Goal: Find contact information: Find contact information

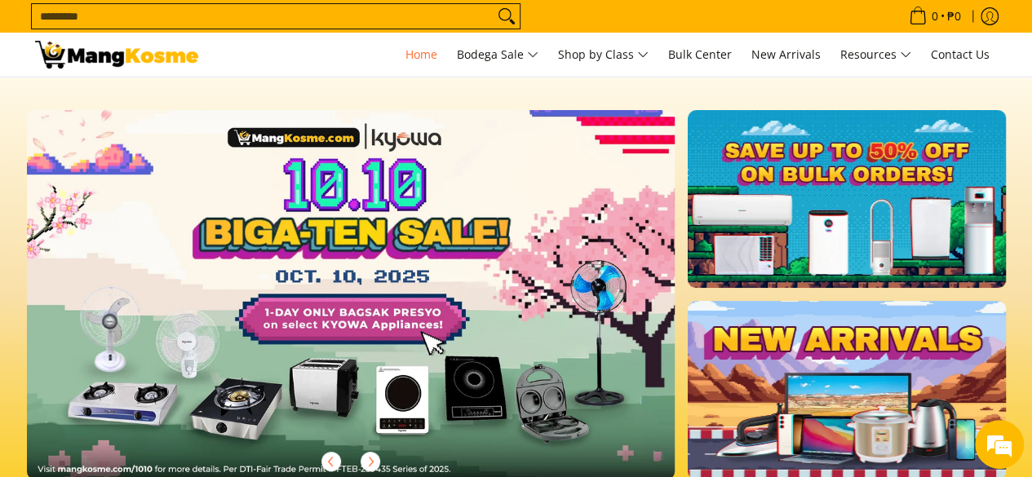
click at [584, 233] on link at bounding box center [377, 308] width 701 height 396
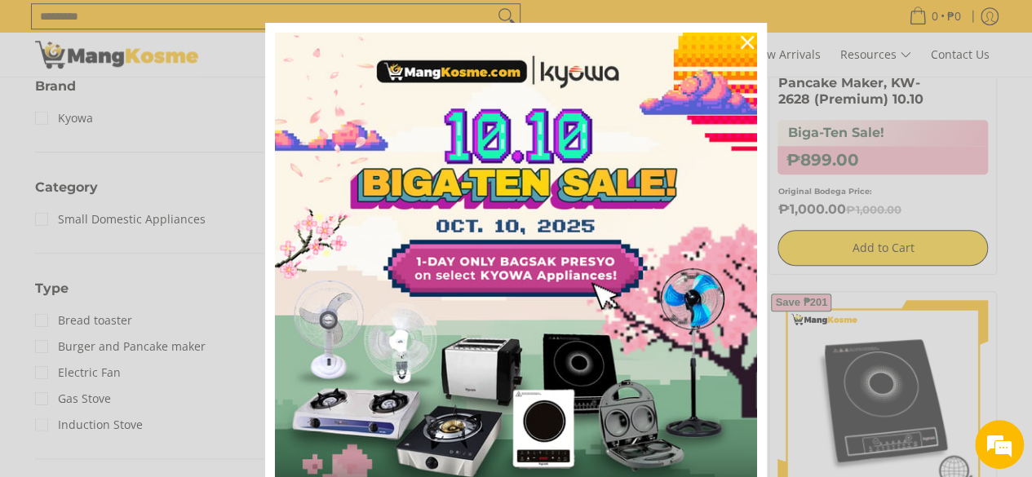
scroll to position [33, 0]
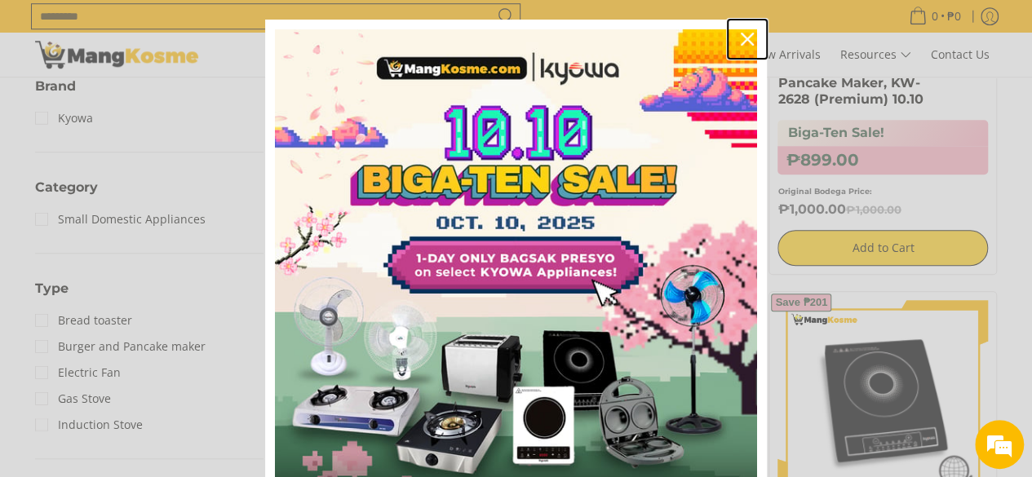
click at [741, 39] on icon "close icon" at bounding box center [747, 39] width 13 height 13
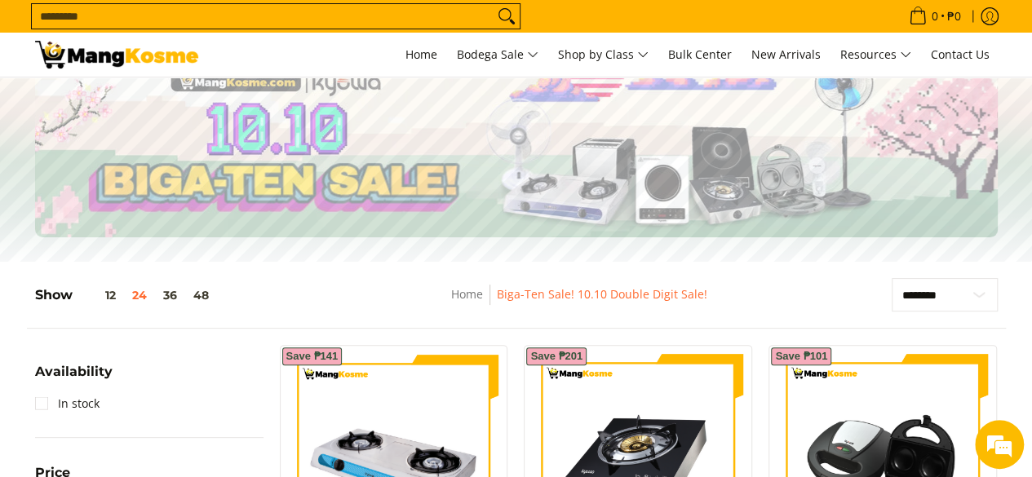
scroll to position [0, 0]
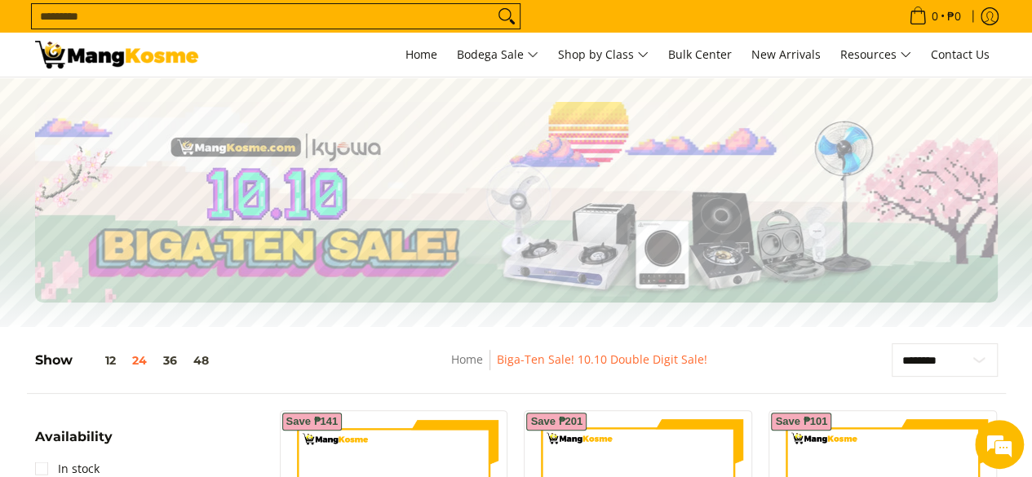
click at [100, 45] on img at bounding box center [116, 55] width 163 height 28
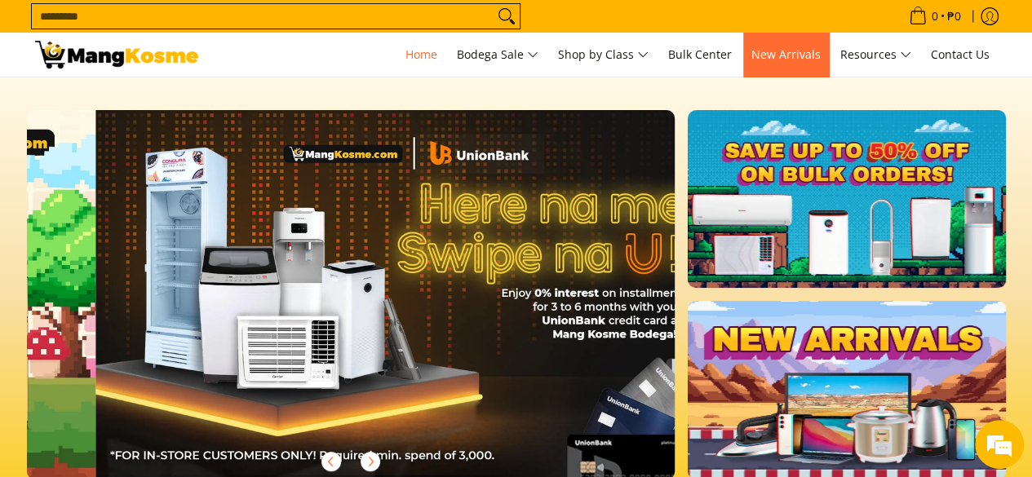
scroll to position [0, 1298]
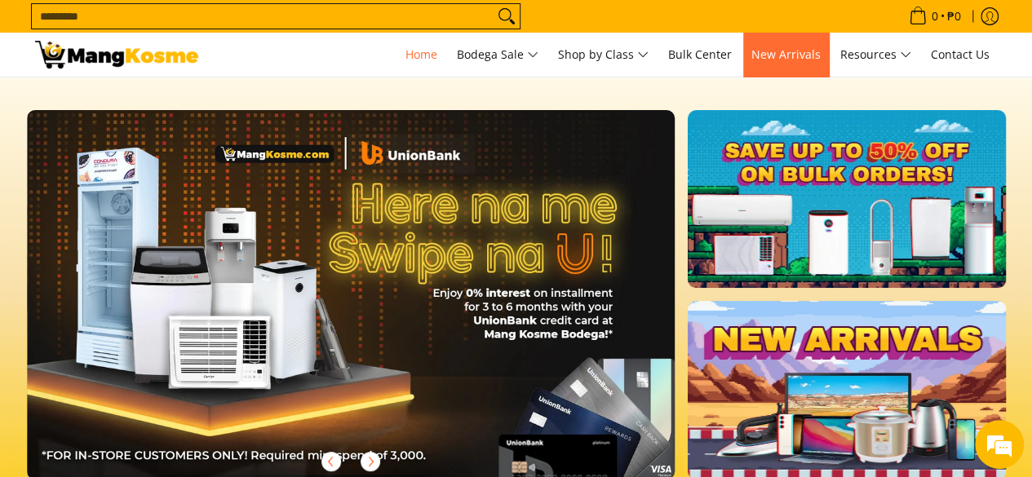
click at [772, 48] on span "New Arrivals" at bounding box center [786, 55] width 69 height 16
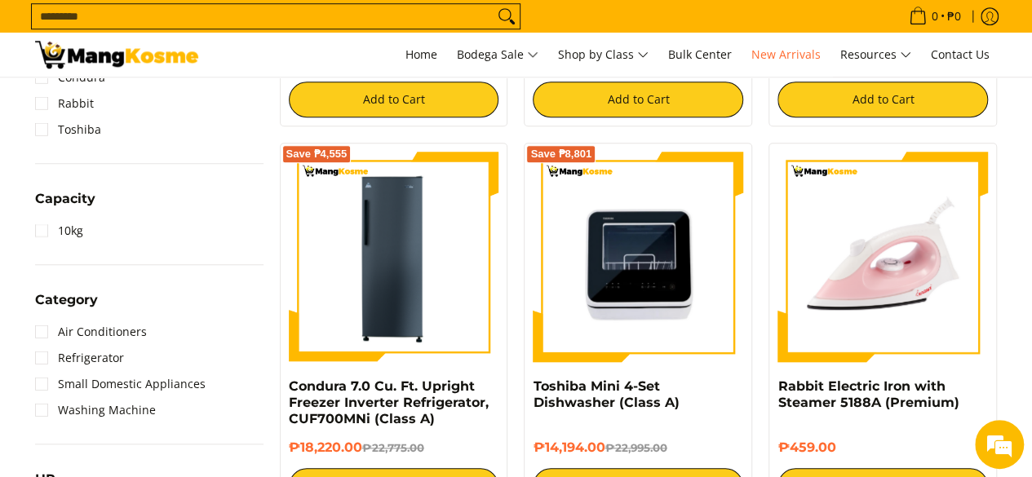
scroll to position [620, 0]
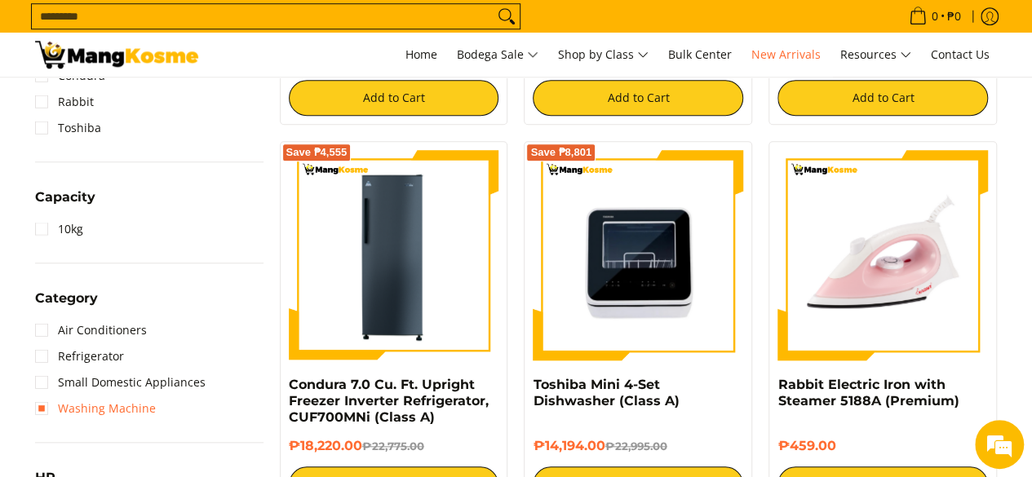
click at [40, 409] on link "Washing Machine" at bounding box center [95, 409] width 121 height 26
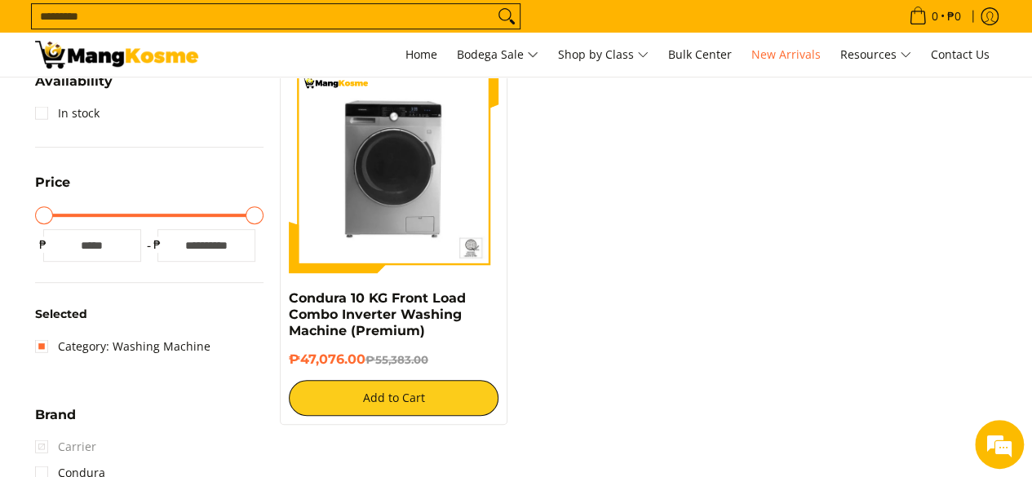
scroll to position [313, 0]
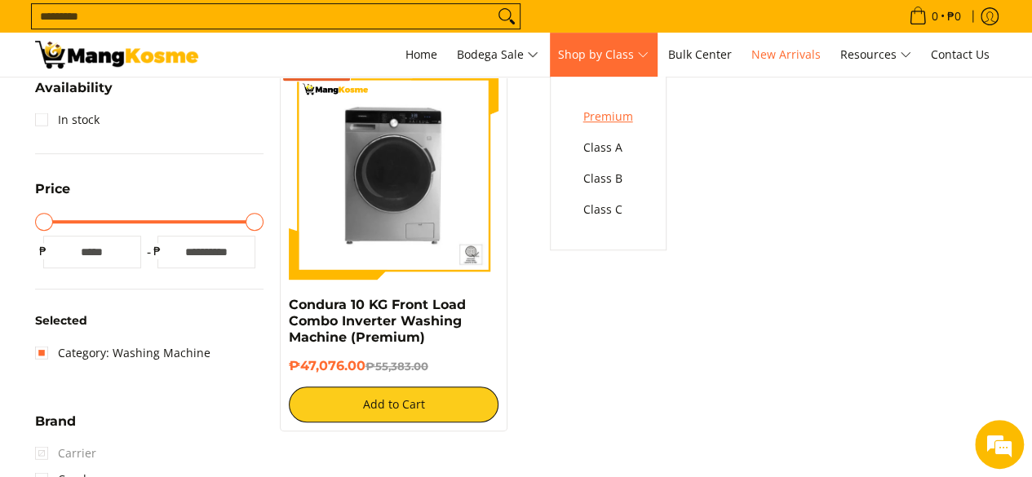
click at [619, 112] on span "Premium" at bounding box center [609, 117] width 50 height 20
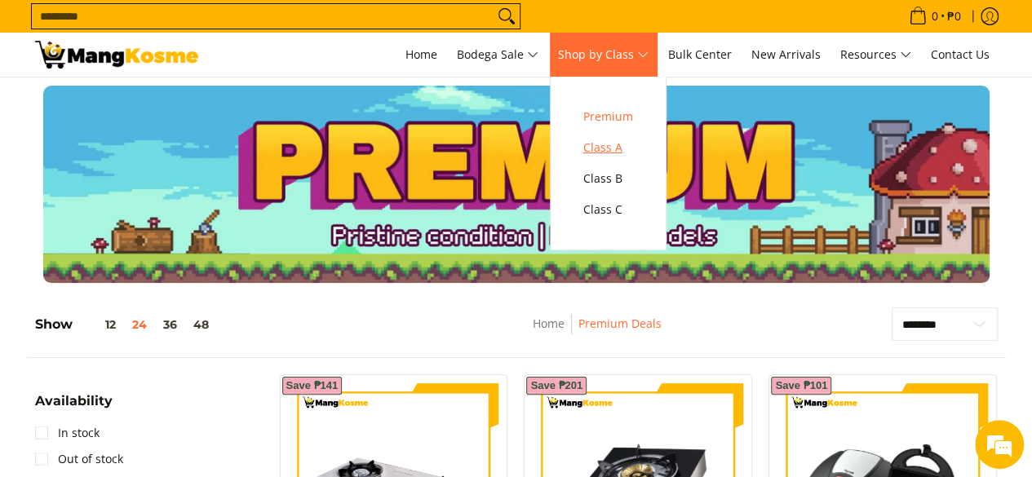
click at [611, 140] on span "Class A" at bounding box center [609, 148] width 50 height 20
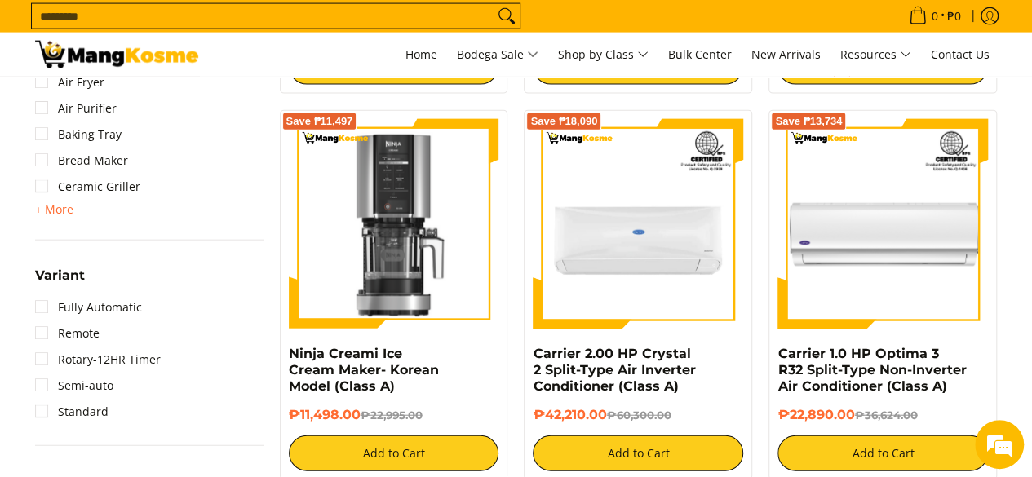
click at [100, 56] on img at bounding box center [116, 55] width 163 height 28
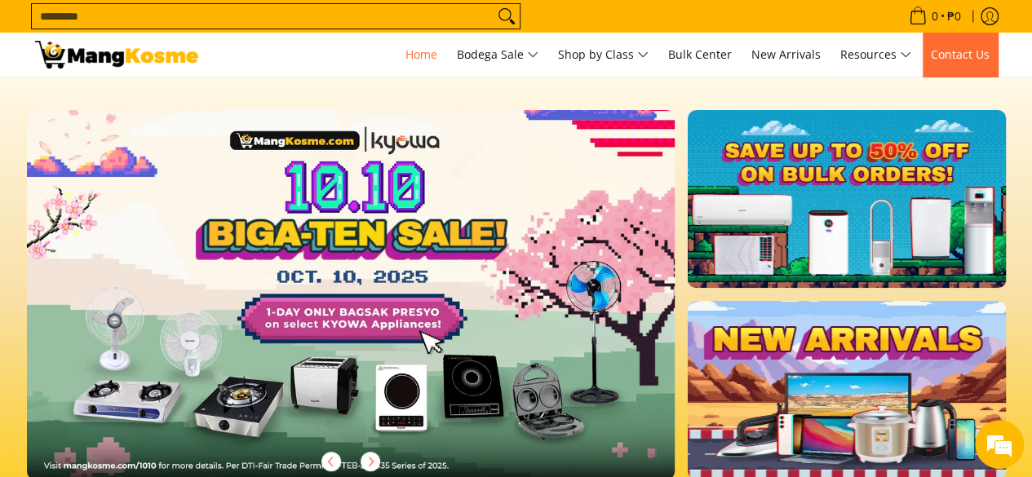
click at [979, 64] on link "Contact Us" at bounding box center [960, 55] width 75 height 44
